Goal: Information Seeking & Learning: Understand process/instructions

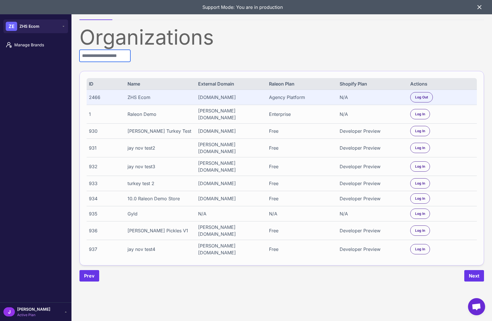
click at [113, 54] on input "text" at bounding box center [105, 56] width 51 height 12
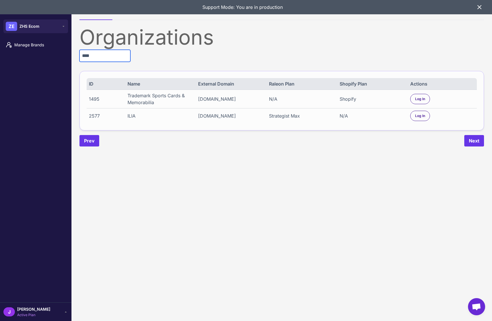
type input "****"
click at [95, 116] on div "2577" at bounding box center [105, 115] width 32 height 7
copy div "2577"
click at [51, 27] on button "ZE ZHS Ecom" at bounding box center [35, 26] width 65 height 14
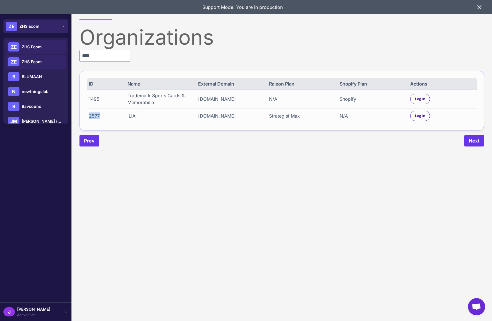
click at [51, 27] on button "ZE ZHS Ecom" at bounding box center [35, 26] width 65 height 14
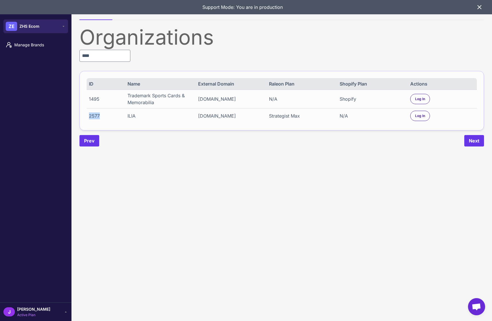
click at [51, 27] on button "ZE ZHS Ecom" at bounding box center [35, 26] width 65 height 14
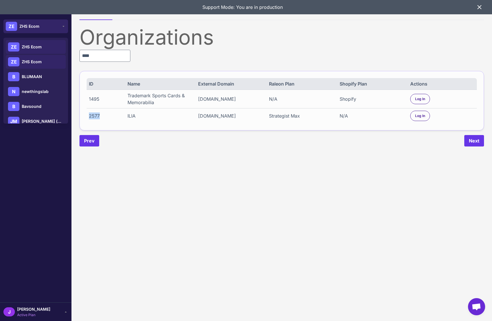
click at [51, 27] on button "ZE ZHS Ecom" at bounding box center [35, 26] width 65 height 14
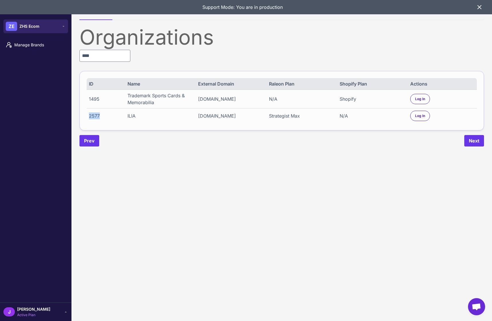
click at [51, 27] on button "ZE ZHS Ecom" at bounding box center [35, 26] width 65 height 14
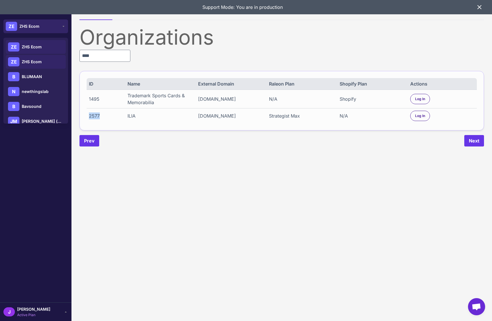
click at [51, 27] on button "ZE ZHS Ecom" at bounding box center [35, 26] width 65 height 14
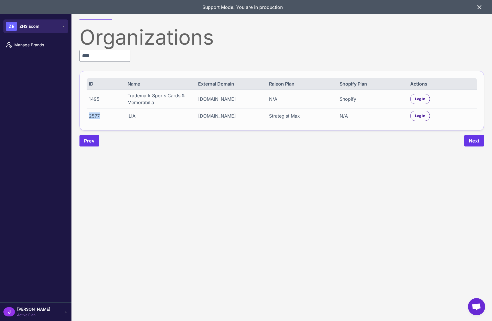
click at [51, 27] on button "ZE ZHS Ecom" at bounding box center [35, 26] width 65 height 14
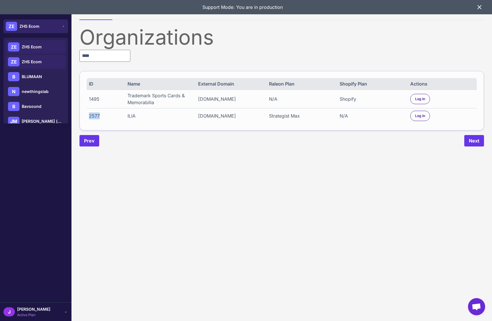
click at [51, 27] on button "ZE ZHS Ecom" at bounding box center [35, 26] width 65 height 14
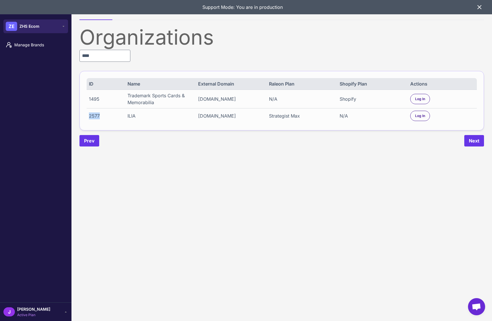
click at [51, 27] on button "ZE ZHS Ecom" at bounding box center [35, 26] width 65 height 14
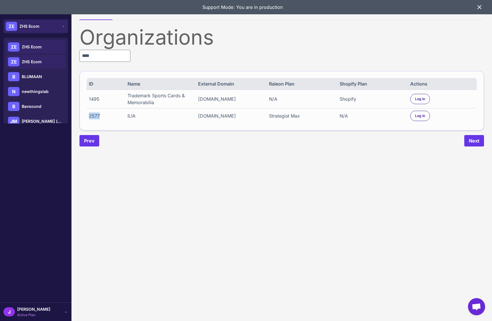
click at [51, 27] on button "ZE ZHS Ecom" at bounding box center [35, 26] width 65 height 14
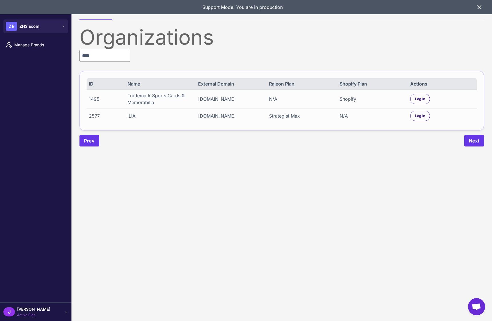
click at [482, 9] on icon at bounding box center [479, 7] width 7 height 7
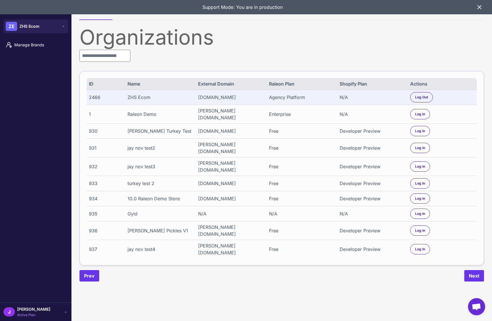
drag, startPoint x: 207, startPoint y: 275, endPoint x: 78, endPoint y: 123, distance: 199.4
click at [206, 274] on div "Prev Next" at bounding box center [282, 275] width 405 height 11
click at [43, 48] on span "Manage Brands" at bounding box center [39, 45] width 50 height 6
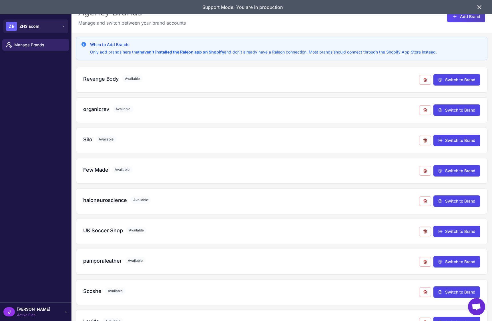
click at [481, 7] on icon at bounding box center [479, 7] width 7 height 7
